Goal: Task Accomplishment & Management: Manage account settings

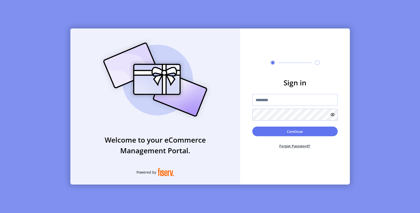
click at [282, 96] on input "text" at bounding box center [294, 100] width 85 height 12
paste input "**********"
type input "**********"
click at [284, 127] on button "Continue" at bounding box center [294, 132] width 85 height 10
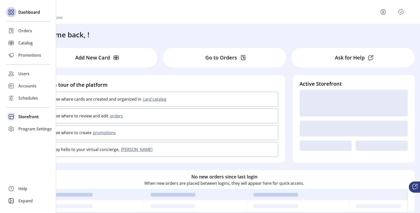
click at [14, 116] on icon at bounding box center [11, 117] width 8 height 8
click at [24, 127] on span "Configuration" at bounding box center [31, 127] width 27 height 6
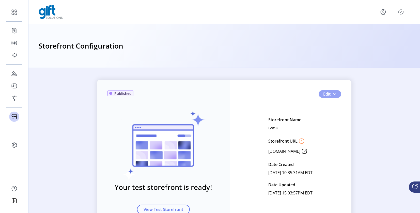
click at [334, 94] on span "button" at bounding box center [335, 94] width 4 height 4
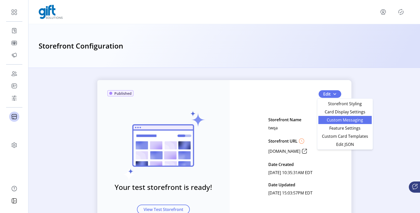
click at [337, 119] on span "Custom Messaging" at bounding box center [344, 120] width 47 height 4
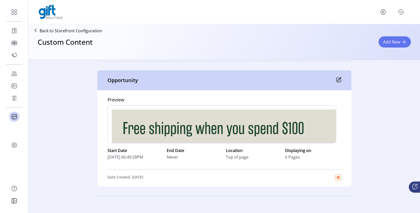
click at [382, 13] on icon "menu" at bounding box center [383, 12] width 8 height 8
click at [401, 12] on icon "Publisher Panel" at bounding box center [401, 12] width 2 height 2
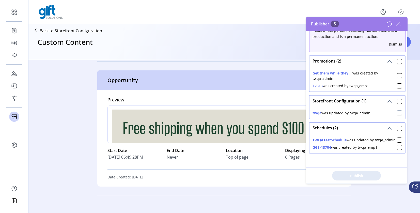
click at [397, 110] on div at bounding box center [399, 112] width 5 height 5
click at [398, 111] on icon at bounding box center [400, 113] width 4 height 4
click at [397, 99] on div at bounding box center [399, 101] width 5 height 5
click at [397, 126] on div at bounding box center [399, 128] width 5 height 5
click at [398, 127] on icon at bounding box center [400, 129] width 4 height 4
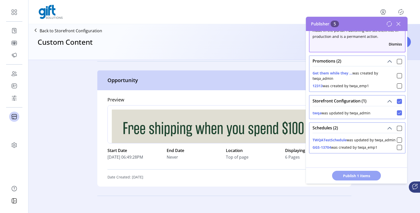
click at [357, 175] on span "Publish 1 Items" at bounding box center [357, 175] width 36 height 5
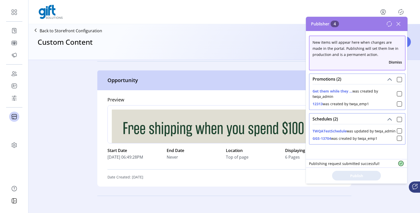
click at [389, 24] on icon at bounding box center [389, 24] width 6 height 6
click at [400, 24] on icon at bounding box center [398, 24] width 8 height 8
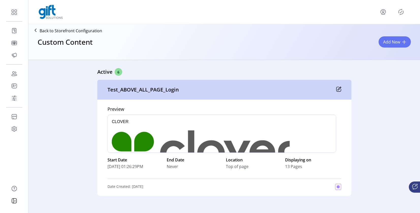
click at [399, 12] on icon "Publisher Panel" at bounding box center [401, 12] width 8 height 8
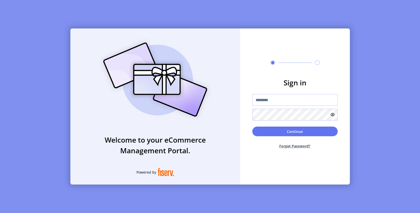
click at [262, 100] on input "text" at bounding box center [294, 100] width 85 height 12
paste input "**********"
type input "**********"
click at [278, 130] on button "Continue" at bounding box center [294, 132] width 85 height 10
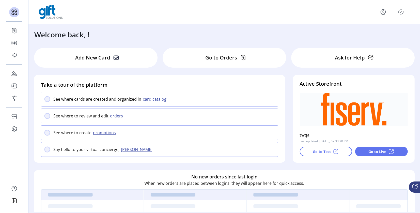
click at [402, 13] on icon "Publisher Panel" at bounding box center [401, 12] width 5 height 6
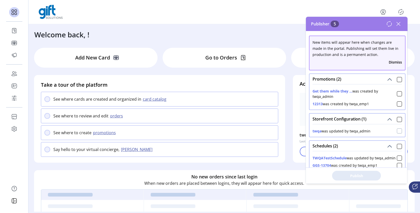
click at [397, 131] on div at bounding box center [399, 130] width 5 height 5
click at [364, 175] on span "Publish 1 Items" at bounding box center [357, 175] width 36 height 5
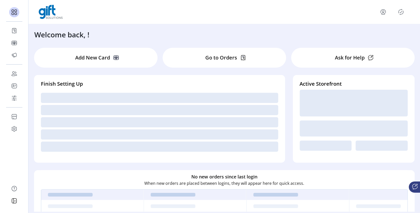
click at [402, 11] on icon "Publisher Panel" at bounding box center [401, 12] width 2 height 2
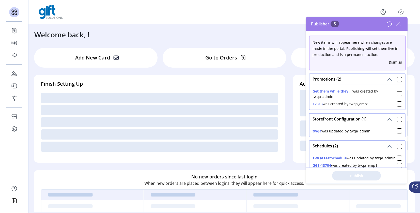
scroll to position [23, 0]
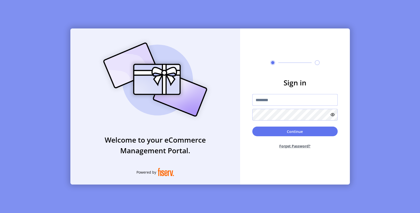
click at [292, 105] on input "text" at bounding box center [294, 100] width 85 height 12
paste input "**********"
type input "**********"
click at [296, 133] on button "Continue" at bounding box center [294, 132] width 85 height 10
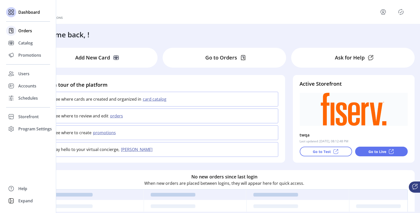
click at [13, 29] on icon at bounding box center [11, 30] width 4 height 5
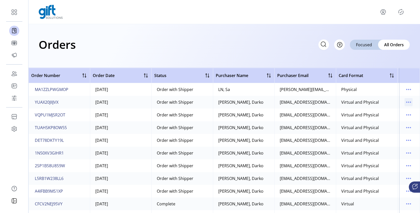
click at [406, 102] on icon "menu" at bounding box center [409, 102] width 8 height 8
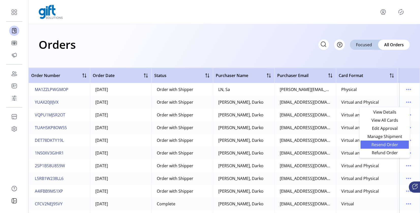
click at [387, 147] on span "Resend Order" at bounding box center [385, 145] width 42 height 4
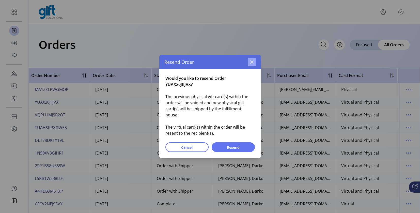
click at [252, 64] on icon "button" at bounding box center [252, 62] width 4 height 4
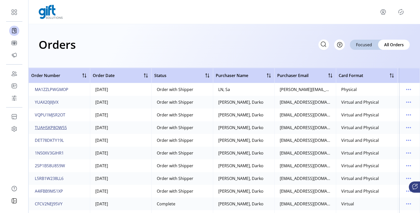
click at [64, 127] on span "TUAHSKP8OW55" at bounding box center [51, 128] width 32 height 6
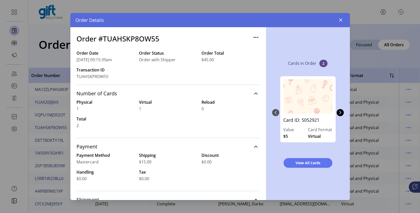
click at [254, 39] on icon "button" at bounding box center [256, 37] width 8 height 8
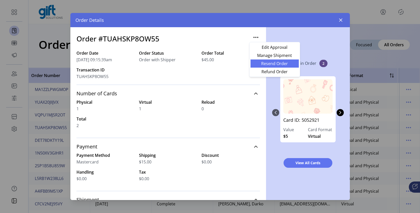
click at [261, 63] on span "Resend Order" at bounding box center [275, 63] width 42 height 4
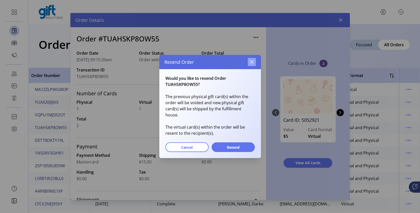
click at [255, 63] on button "button" at bounding box center [252, 62] width 8 height 8
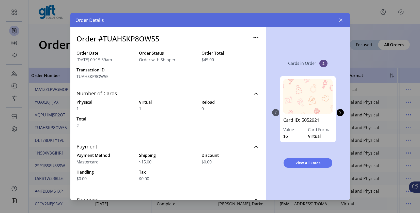
click at [254, 37] on icon "button" at bounding box center [256, 37] width 8 height 8
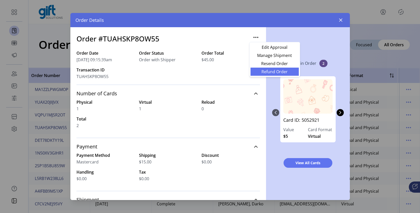
click at [262, 71] on span "Refund Order" at bounding box center [275, 72] width 42 height 4
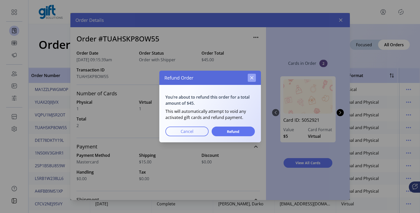
click at [251, 76] on icon "button" at bounding box center [252, 78] width 4 height 4
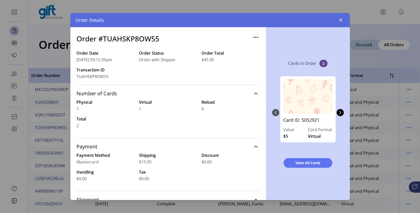
click at [255, 33] on div "Order #TUAHSKP8OW55 Order Date 09/22/2025 09:15:39am Order Status Order with Sh…" at bounding box center [168, 113] width 196 height 173
click at [254, 40] on icon "button" at bounding box center [256, 37] width 8 height 8
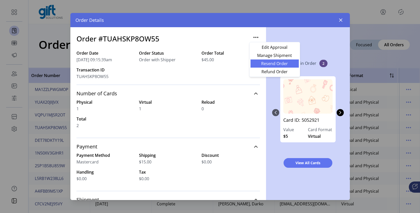
click at [259, 65] on span "Resend Order" at bounding box center [275, 63] width 42 height 4
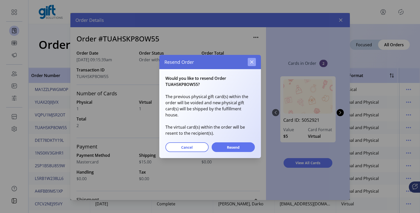
click at [251, 64] on icon "button" at bounding box center [252, 62] width 4 height 4
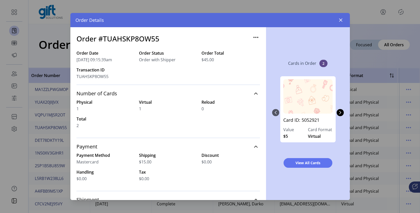
click at [253, 38] on icon "button" at bounding box center [256, 37] width 8 height 8
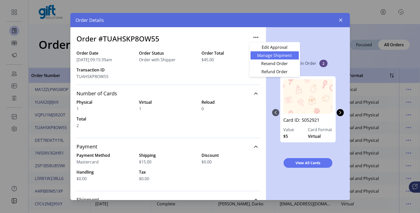
click at [261, 56] on span "Manage Shipment" at bounding box center [275, 55] width 42 height 4
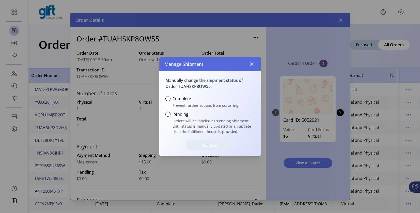
scroll to position [3, 2]
click at [248, 65] on button "button" at bounding box center [252, 64] width 8 height 8
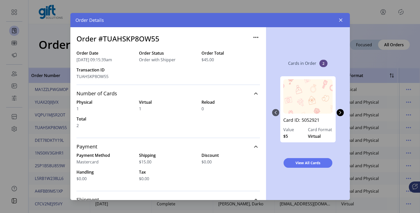
click at [252, 33] on icon "button" at bounding box center [256, 37] width 8 height 8
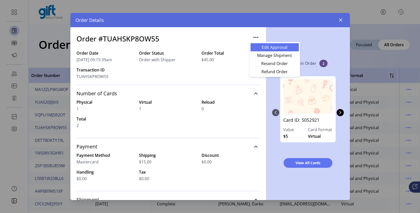
click at [258, 44] on link "Edit Approval" at bounding box center [275, 47] width 48 height 8
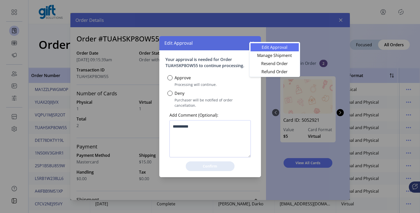
scroll to position [3, 2]
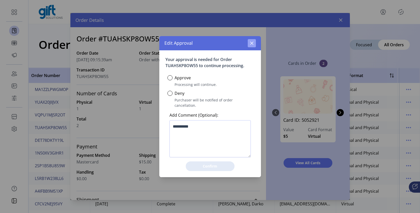
click at [251, 45] on icon "button" at bounding box center [252, 43] width 4 height 4
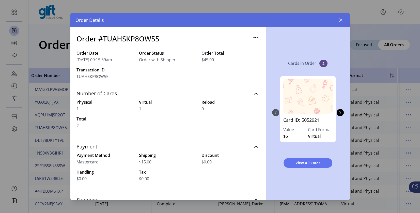
click at [255, 38] on icon "button" at bounding box center [255, 37] width 1 height 1
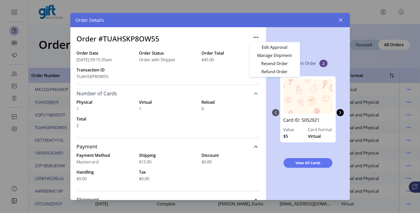
click at [257, 94] on link "Number of Cards" at bounding box center [167, 93] width 183 height 11
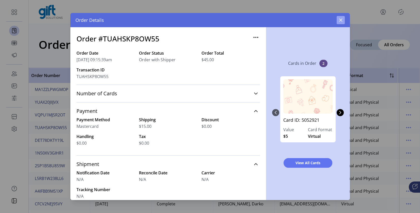
click at [343, 20] on button "button" at bounding box center [341, 20] width 8 height 8
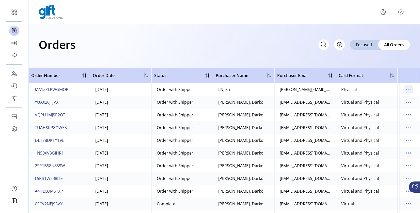
click at [405, 88] on icon "menu" at bounding box center [409, 89] width 8 height 8
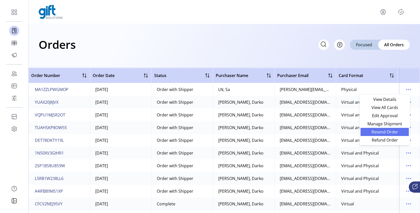
click at [387, 131] on span "Resend Order" at bounding box center [385, 132] width 42 height 4
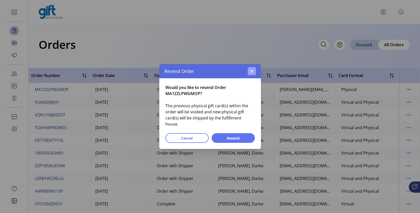
click at [252, 73] on icon "button" at bounding box center [252, 71] width 4 height 4
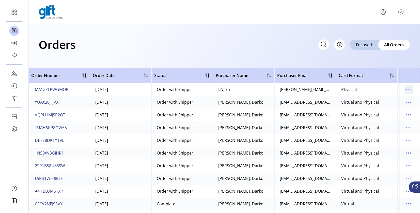
click at [408, 90] on icon "menu" at bounding box center [409, 89] width 8 height 8
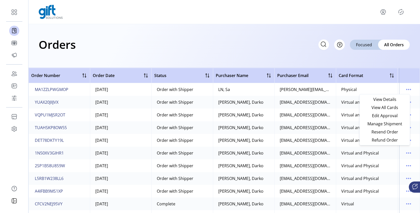
click at [370, 157] on td "Virtual and Physical" at bounding box center [366, 153] width 61 height 13
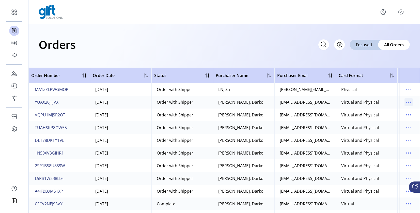
click at [406, 101] on icon "menu" at bounding box center [409, 102] width 8 height 8
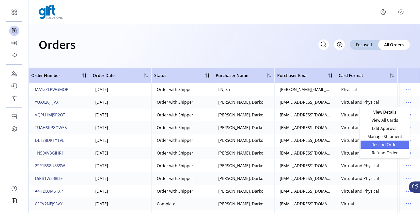
click at [387, 143] on span "Resend Order" at bounding box center [385, 145] width 42 height 4
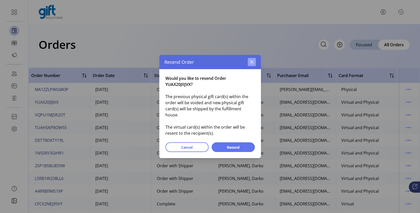
click at [251, 64] on icon "button" at bounding box center [252, 62] width 4 height 4
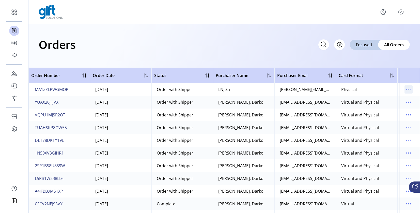
click at [405, 89] on icon "menu" at bounding box center [409, 89] width 8 height 8
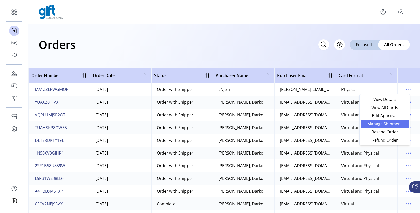
click at [376, 125] on span "Manage Shipment" at bounding box center [385, 124] width 42 height 4
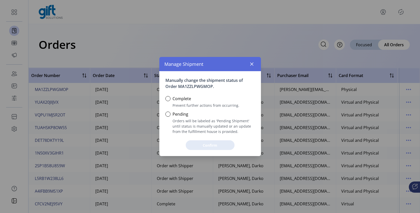
scroll to position [3, 2]
click at [252, 64] on icon "button" at bounding box center [251, 64] width 3 height 3
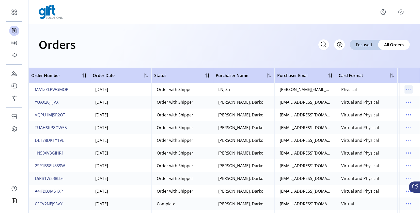
click at [405, 91] on icon "menu" at bounding box center [409, 89] width 8 height 8
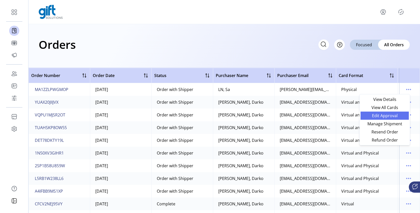
click at [383, 116] on span "Edit Approval" at bounding box center [385, 116] width 42 height 4
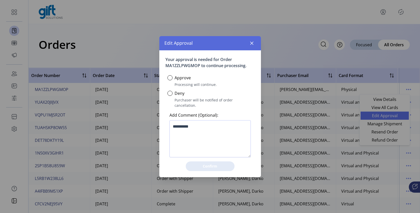
scroll to position [3, 2]
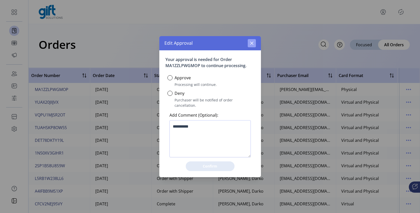
click at [251, 45] on icon "button" at bounding box center [251, 42] width 3 height 3
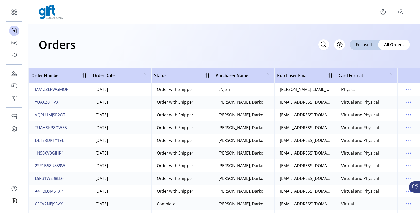
click at [410, 89] on td at bounding box center [409, 89] width 21 height 13
click at [409, 89] on icon "menu" at bounding box center [409, 89] width 8 height 8
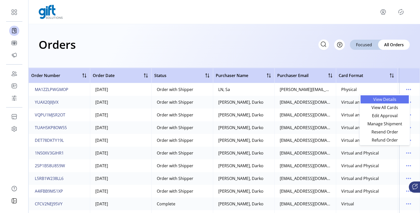
click at [389, 98] on span "View Details" at bounding box center [385, 99] width 42 height 4
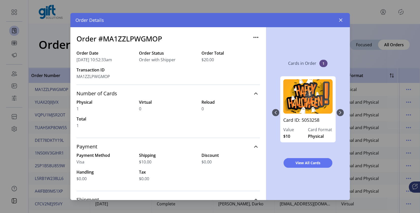
click at [252, 38] on icon "button" at bounding box center [256, 37] width 8 height 8
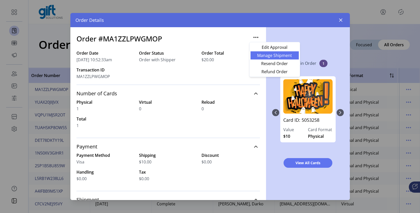
click at [259, 54] on span "Manage Shipment" at bounding box center [275, 55] width 42 height 4
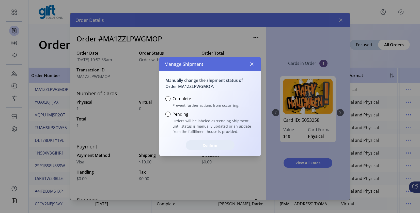
scroll to position [3, 2]
click at [254, 63] on button "button" at bounding box center [252, 64] width 8 height 8
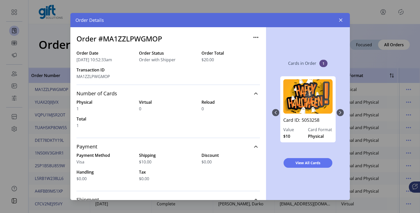
click at [255, 39] on icon "button" at bounding box center [256, 37] width 8 height 8
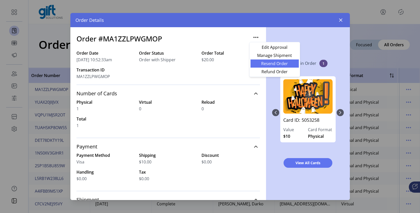
click at [254, 62] on span "Resend Order" at bounding box center [275, 63] width 42 height 4
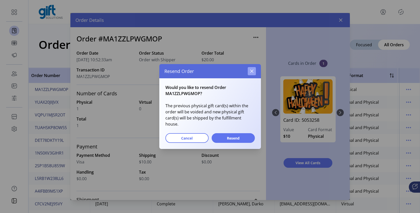
click at [250, 73] on icon "button" at bounding box center [252, 71] width 4 height 4
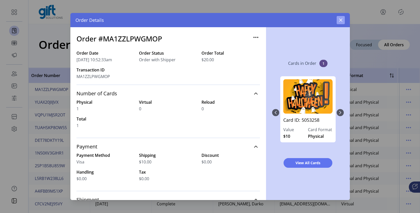
click at [339, 20] on icon "button" at bounding box center [341, 20] width 4 height 4
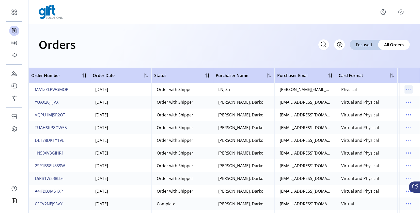
click at [409, 87] on icon "menu" at bounding box center [409, 89] width 8 height 8
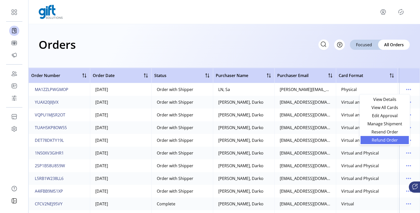
click at [393, 142] on span "Refund Order" at bounding box center [385, 140] width 42 height 4
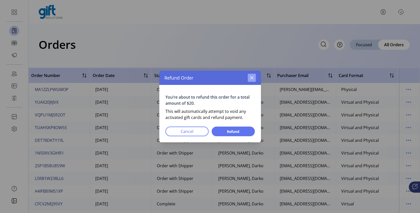
click at [255, 77] on button "button" at bounding box center [252, 78] width 8 height 8
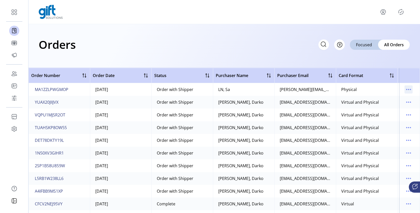
click at [407, 89] on icon "menu" at bounding box center [409, 89] width 8 height 8
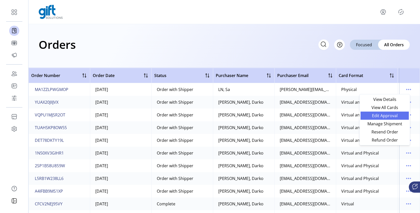
click at [392, 115] on span "Edit Approval" at bounding box center [385, 116] width 42 height 4
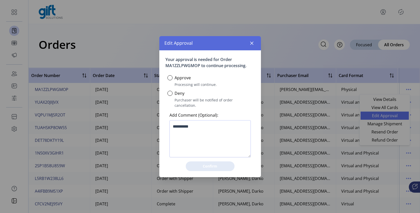
scroll to position [3, 2]
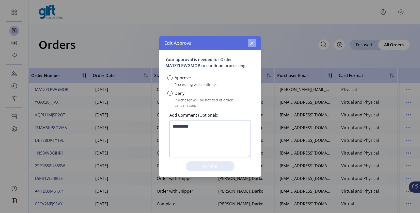
click at [252, 45] on icon "button" at bounding box center [252, 43] width 4 height 4
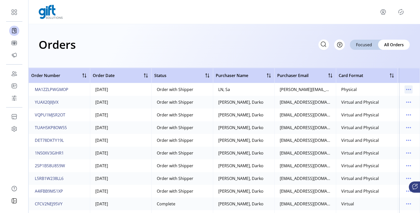
click at [405, 92] on icon "menu" at bounding box center [409, 89] width 8 height 8
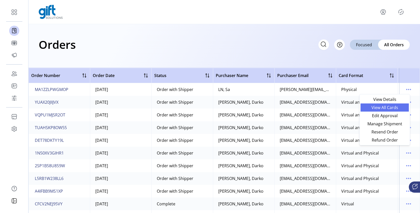
click at [389, 106] on span "View All Cards" at bounding box center [385, 107] width 42 height 4
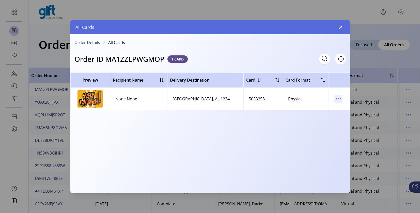
click at [338, 98] on icon "menu" at bounding box center [338, 99] width 8 height 8
click at [344, 115] on span "Resend Card" at bounding box center [360, 117] width 42 height 4
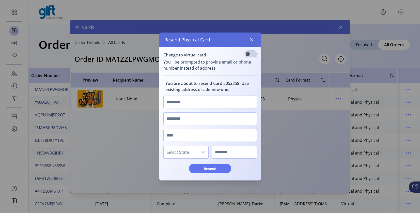
scroll to position [3, 2]
click at [250, 40] on icon "button" at bounding box center [252, 40] width 4 height 4
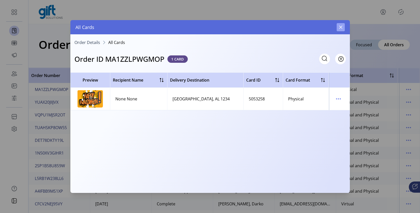
click at [340, 29] on icon "button" at bounding box center [341, 27] width 4 height 4
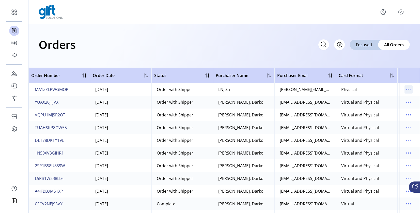
click at [405, 89] on icon "menu" at bounding box center [409, 89] width 8 height 8
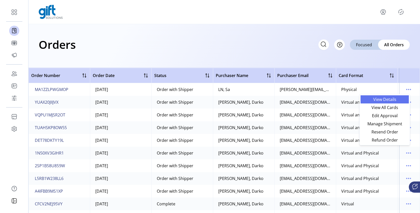
click at [394, 99] on span "View Details" at bounding box center [385, 99] width 42 height 4
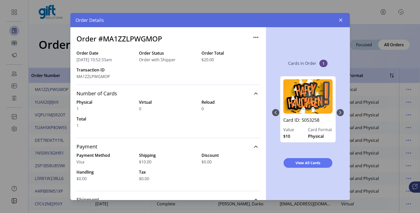
click at [338, 24] on div "Order Details" at bounding box center [210, 20] width 280 height 14
click at [252, 36] on icon "button" at bounding box center [256, 37] width 8 height 8
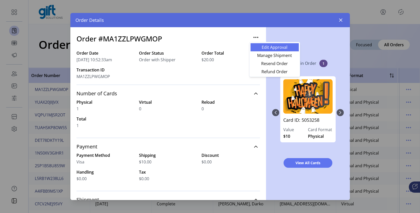
click at [261, 47] on span "Edit Approval" at bounding box center [275, 47] width 42 height 4
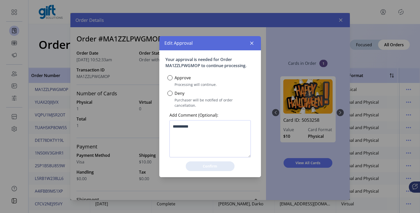
scroll to position [3, 2]
click at [250, 44] on icon "button" at bounding box center [252, 43] width 4 height 4
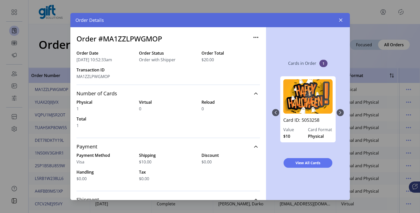
click at [254, 37] on icon "button" at bounding box center [256, 37] width 8 height 8
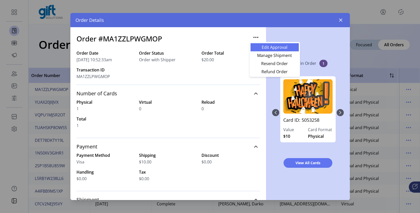
click at [258, 50] on link "Edit Approval" at bounding box center [275, 47] width 48 height 8
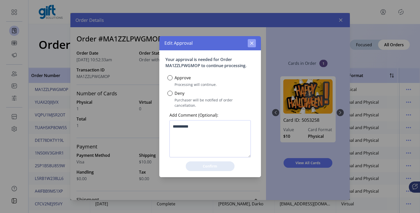
click at [251, 42] on button "button" at bounding box center [252, 43] width 8 height 8
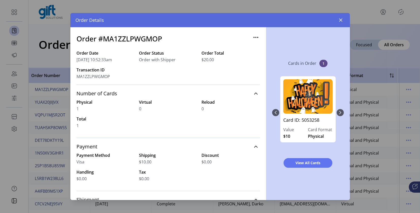
click at [252, 37] on icon "button" at bounding box center [256, 37] width 8 height 8
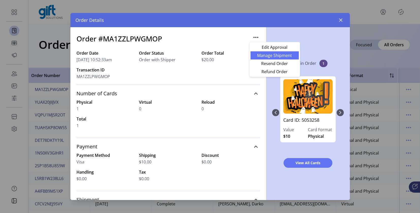
click at [256, 54] on span "Manage Shipment" at bounding box center [275, 55] width 42 height 4
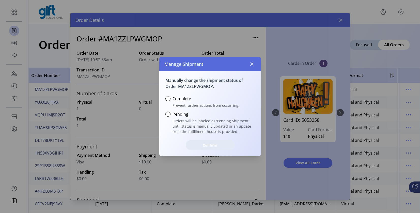
scroll to position [3, 2]
click at [248, 63] on button "button" at bounding box center [252, 64] width 8 height 8
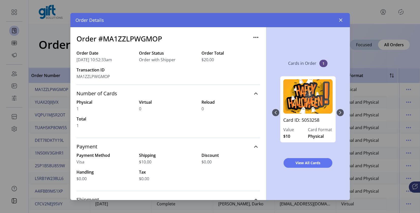
click at [252, 39] on icon "button" at bounding box center [256, 37] width 8 height 8
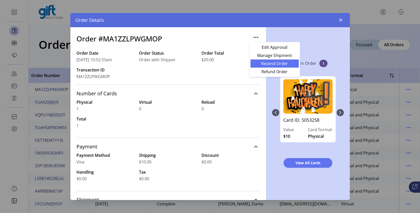
click at [260, 65] on span "Resend Order" at bounding box center [275, 63] width 42 height 4
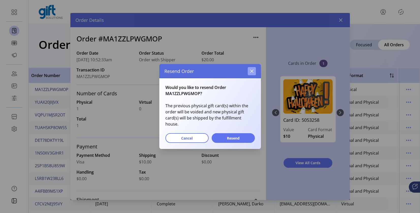
click at [252, 72] on button "button" at bounding box center [252, 71] width 8 height 8
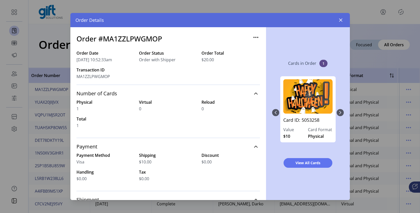
click at [254, 37] on icon "button" at bounding box center [256, 37] width 8 height 8
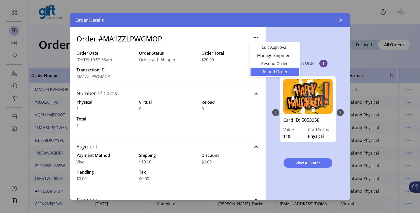
click at [268, 72] on span "Refund Order" at bounding box center [275, 72] width 42 height 4
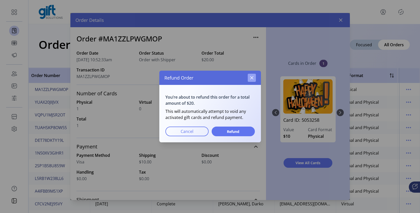
click at [248, 77] on button "button" at bounding box center [252, 78] width 8 height 8
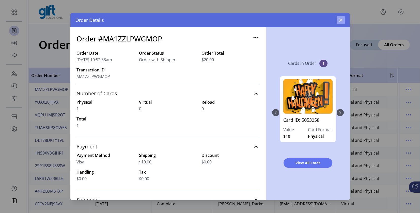
click at [343, 21] on button "button" at bounding box center [341, 20] width 8 height 8
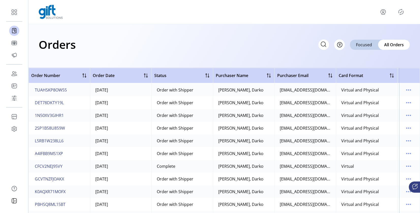
scroll to position [51, 0]
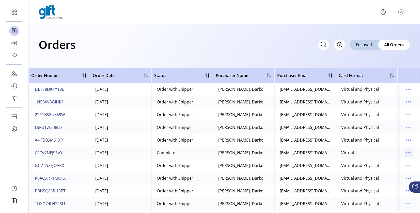
click at [405, 152] on icon "menu" at bounding box center [409, 153] width 8 height 8
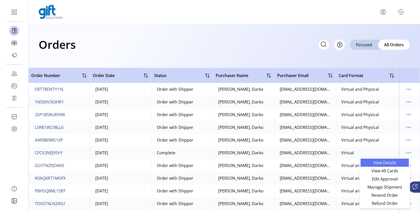
click at [378, 164] on span "View Details" at bounding box center [385, 163] width 42 height 4
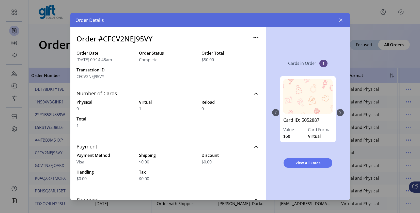
click at [255, 38] on icon "button" at bounding box center [255, 37] width 1 height 1
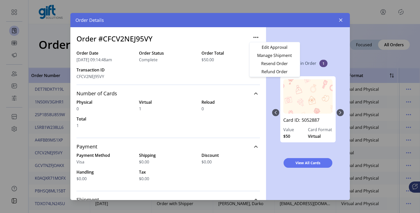
click at [231, 66] on div "Order Date 09/22/2025 09:14:48am Order Status Complete Order Total $50.00 Trans…" at bounding box center [167, 67] width 183 height 35
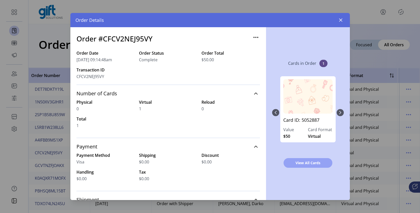
click at [304, 165] on span "View All Cards" at bounding box center [308, 162] width 36 height 5
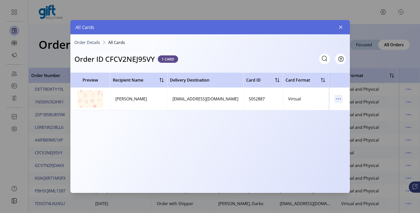
click at [338, 98] on icon "menu" at bounding box center [338, 99] width 8 height 8
click at [344, 116] on span "Resend Card" at bounding box center [360, 117] width 42 height 4
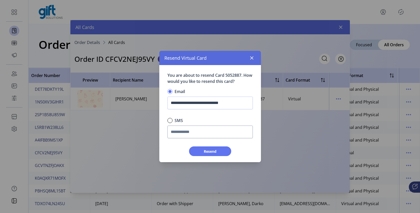
scroll to position [3, 2]
click at [252, 59] on icon "button" at bounding box center [252, 58] width 4 height 4
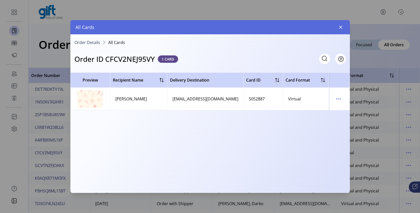
click at [88, 42] on span "Order Details" at bounding box center [87, 42] width 26 height 4
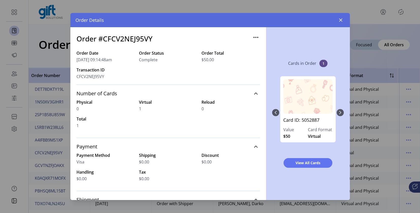
click at [256, 38] on icon "button" at bounding box center [256, 37] width 8 height 8
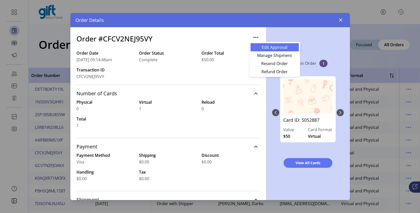
click at [260, 49] on span "Edit Approval" at bounding box center [275, 47] width 42 height 4
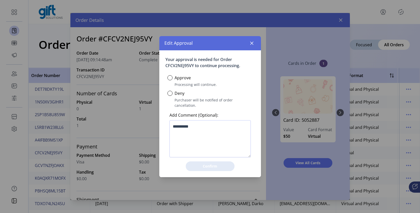
scroll to position [3, 2]
click at [247, 50] on div "Edit Approval" at bounding box center [210, 43] width 102 height 14
click at [252, 47] on button "button" at bounding box center [252, 43] width 8 height 8
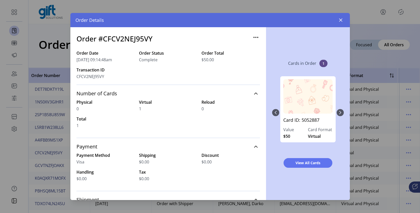
click at [254, 36] on icon "button" at bounding box center [256, 37] width 8 height 8
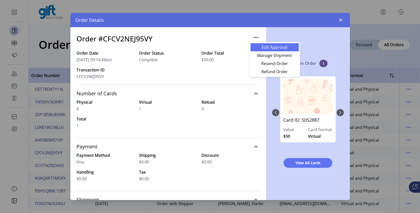
click at [257, 50] on link "Edit Approval" at bounding box center [275, 47] width 48 height 8
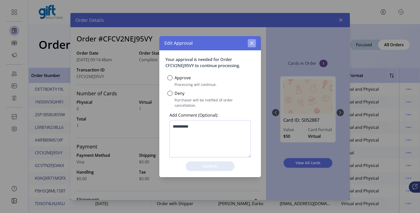
click at [252, 43] on button "button" at bounding box center [252, 43] width 8 height 8
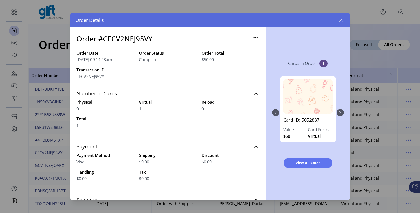
click at [255, 37] on icon "button" at bounding box center [255, 37] width 1 height 1
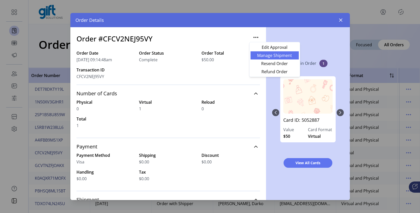
click at [257, 53] on span "Manage Shipment" at bounding box center [275, 55] width 42 height 4
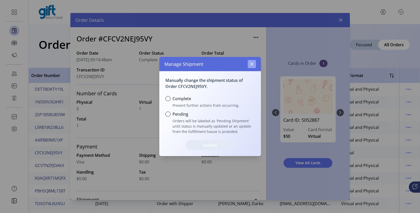
click at [251, 61] on button "button" at bounding box center [252, 64] width 8 height 8
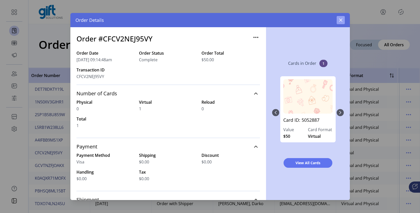
click at [339, 20] on icon "button" at bounding box center [341, 20] width 4 height 4
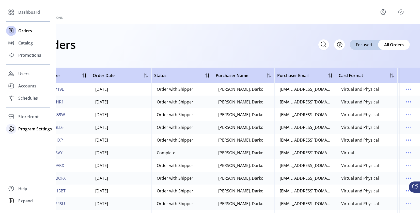
click at [29, 131] on span "Program Settings" at bounding box center [35, 129] width 34 height 6
click at [29, 138] on span "Templates" at bounding box center [28, 139] width 20 height 6
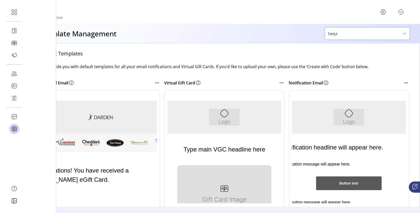
scroll to position [62, 0]
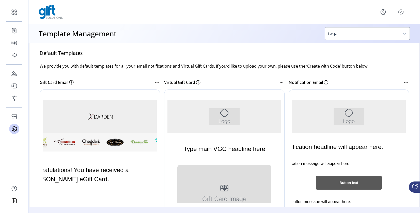
click at [96, 134] on div at bounding box center [96, 165] width 113 height 152
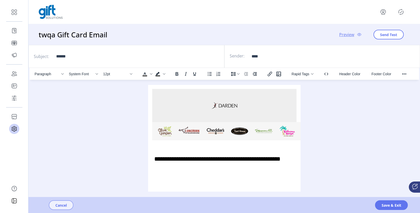
click at [55, 203] on span "Cancel" at bounding box center [60, 205] width 11 height 5
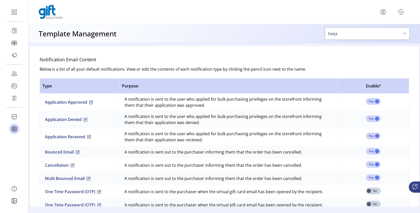
scroll to position [311, 0]
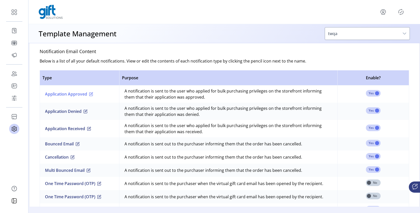
click at [74, 95] on button "Application Approved" at bounding box center [69, 94] width 48 height 6
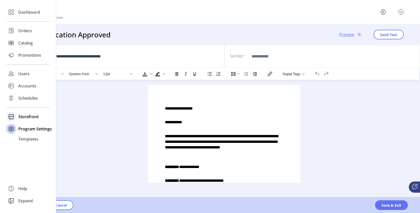
click at [18, 119] on span "Storefront" at bounding box center [28, 117] width 20 height 6
click at [22, 127] on span "Configuration" at bounding box center [31, 127] width 27 height 6
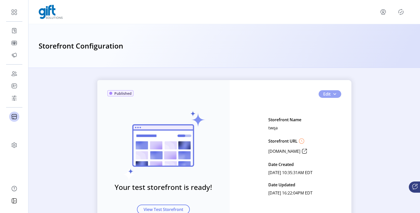
click at [333, 92] on span "button" at bounding box center [335, 94] width 4 height 4
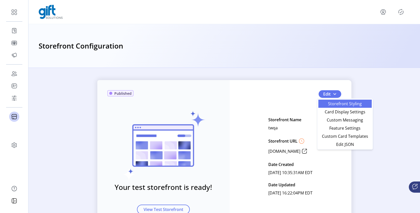
click at [331, 104] on span "Storefront Styling" at bounding box center [344, 104] width 47 height 4
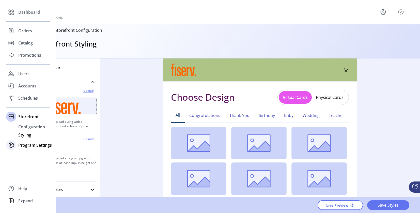
click at [18, 145] on div "Program Settings" at bounding box center [28, 145] width 44 height 12
click at [24, 137] on span "Templates" at bounding box center [28, 139] width 20 height 6
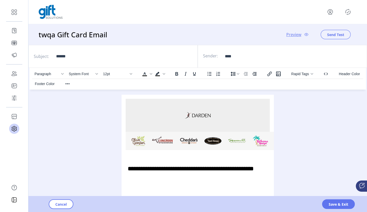
click at [332, 36] on span "Send Test" at bounding box center [336, 34] width 17 height 5
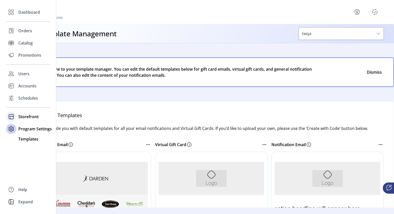
click at [12, 117] on icon at bounding box center [11, 117] width 8 height 8
click at [24, 135] on span "Styling" at bounding box center [24, 135] width 13 height 6
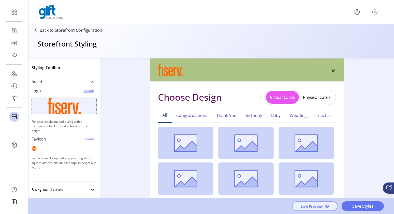
click at [318, 206] on span "Live Preview" at bounding box center [311, 206] width 22 height 5
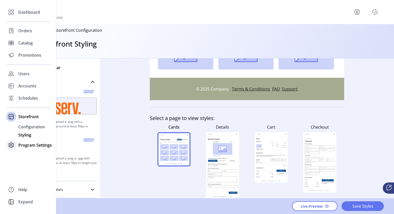
click at [15, 146] on icon at bounding box center [11, 145] width 8 height 8
click at [22, 139] on span "Templates" at bounding box center [28, 139] width 20 height 6
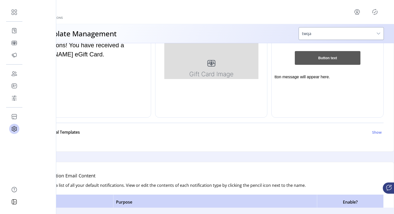
scroll to position [188, 0]
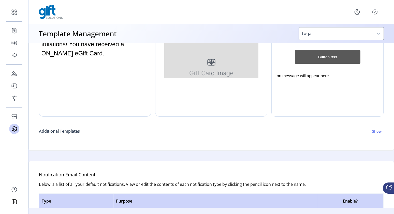
click at [374, 131] on h6 "Show" at bounding box center [376, 131] width 9 height 5
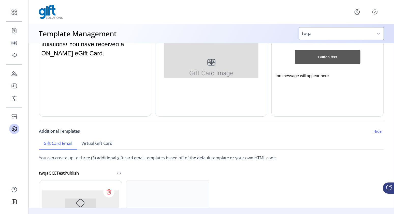
click at [374, 131] on h6 "Hide" at bounding box center [377, 131] width 8 height 5
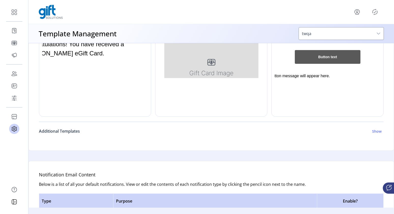
click at [374, 131] on h6 "Show" at bounding box center [376, 131] width 9 height 5
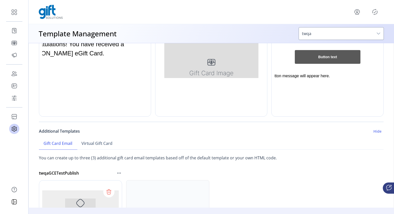
click at [374, 131] on h6 "Hide" at bounding box center [377, 131] width 8 height 5
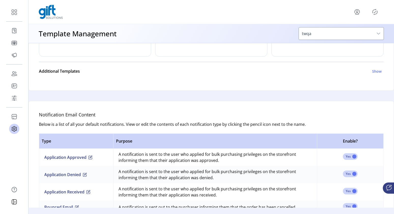
scroll to position [435, 0]
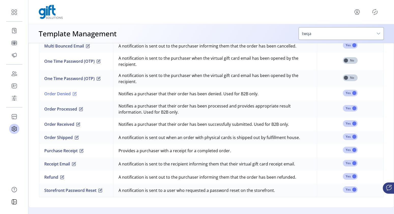
click at [60, 94] on button "Order Denied" at bounding box center [60, 94] width 33 height 6
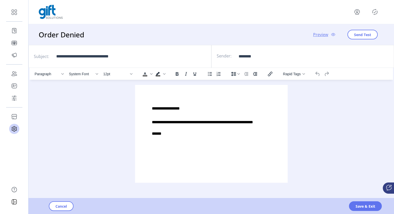
click at [318, 34] on span "Preview" at bounding box center [320, 35] width 15 height 6
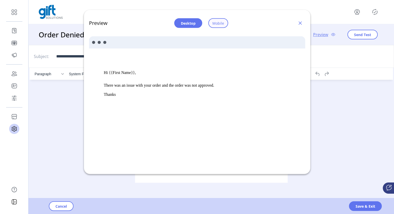
click at [219, 23] on span "Mobile" at bounding box center [218, 23] width 12 height 5
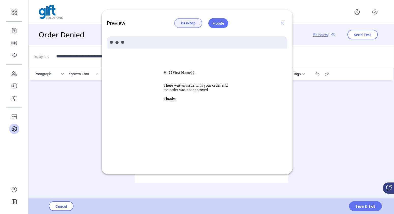
click at [192, 23] on span "Desktop" at bounding box center [188, 22] width 15 height 5
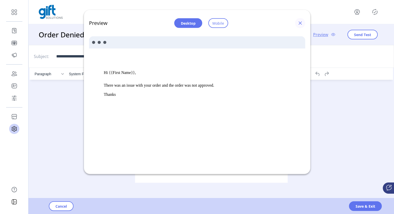
click at [300, 23] on span "button" at bounding box center [300, 23] width 4 height 4
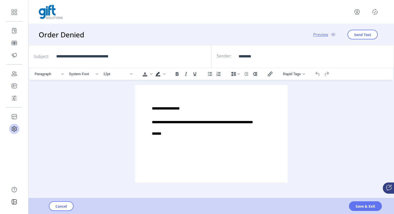
click at [184, 126] on p "**********" at bounding box center [210, 130] width 119 height 23
click at [158, 141] on p "**********" at bounding box center [210, 130] width 119 height 23
click at [110, 56] on input "**********" at bounding box center [129, 56] width 153 height 12
click at [262, 58] on input "********" at bounding box center [273, 56] width 76 height 12
click at [322, 36] on span "Preview" at bounding box center [320, 35] width 15 height 6
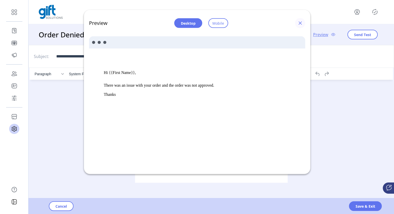
click at [300, 24] on span "button" at bounding box center [300, 23] width 4 height 4
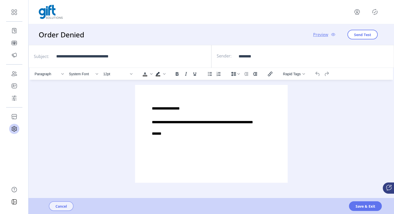
click at [68, 205] on button "Cancel" at bounding box center [61, 206] width 25 height 10
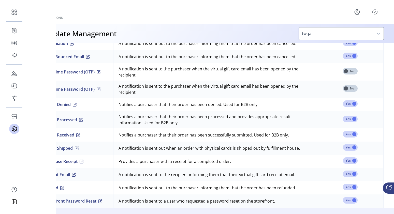
scroll to position [435, 0]
